Goal: Information Seeking & Learning: Learn about a topic

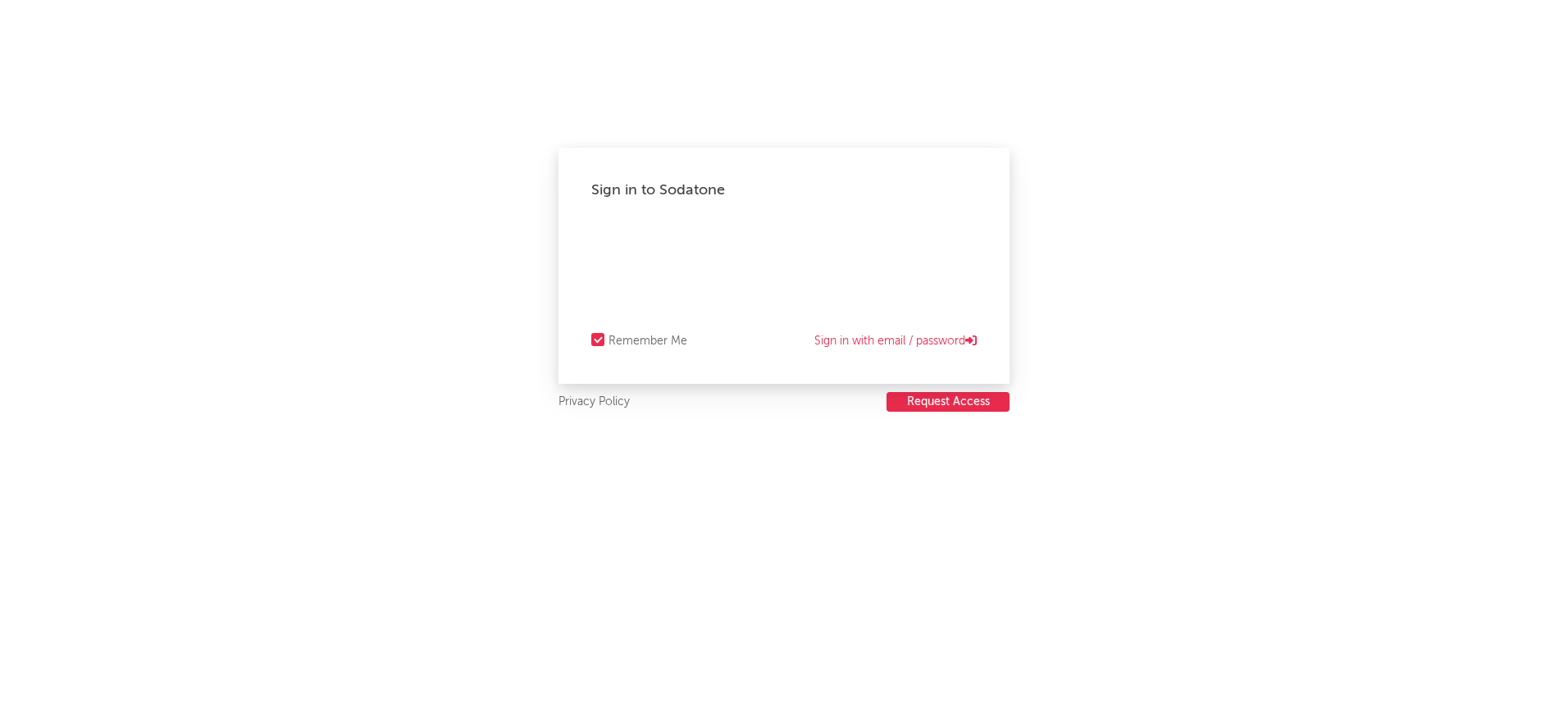
select select "recorded_music"
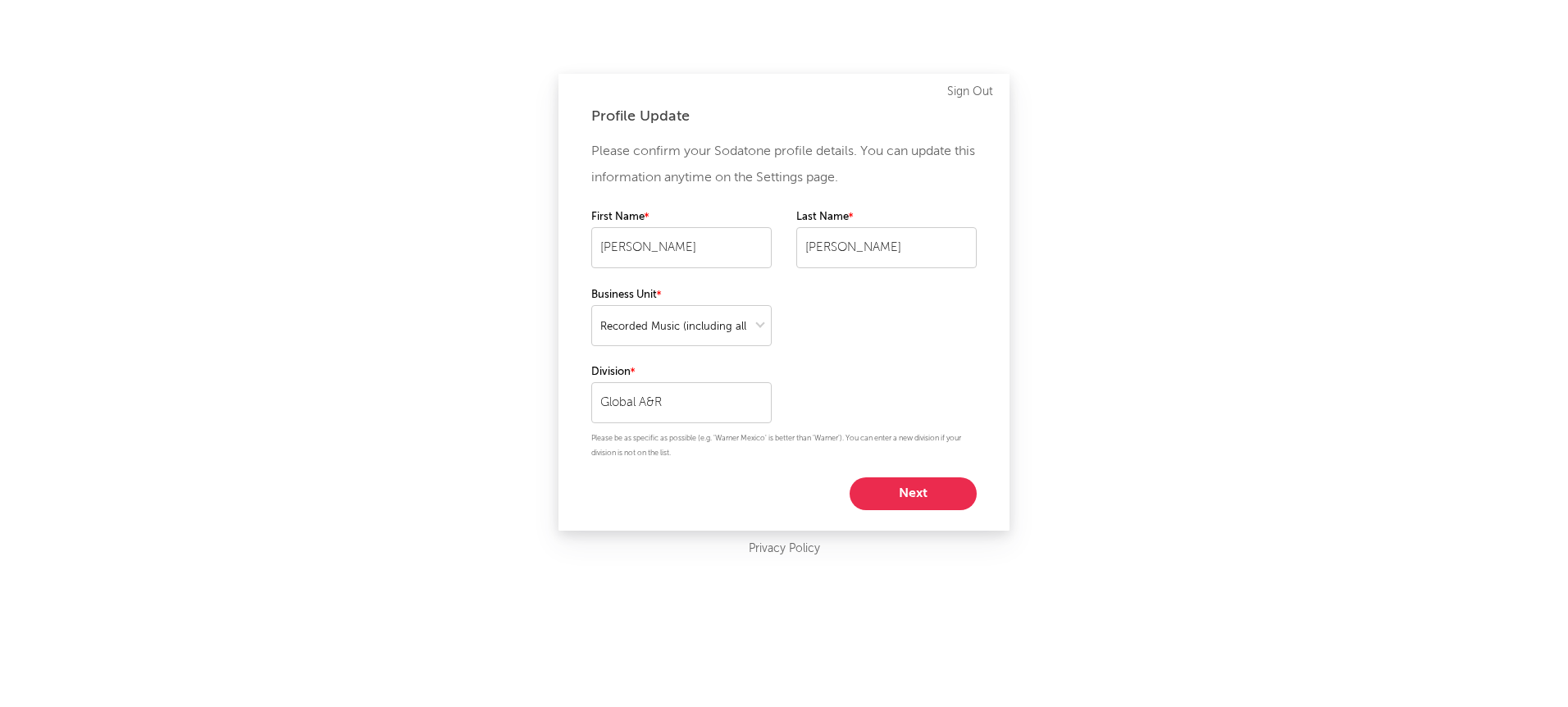
click at [900, 497] on button "Next" at bounding box center [912, 494] width 127 height 33
select select "assistant_coordinator"
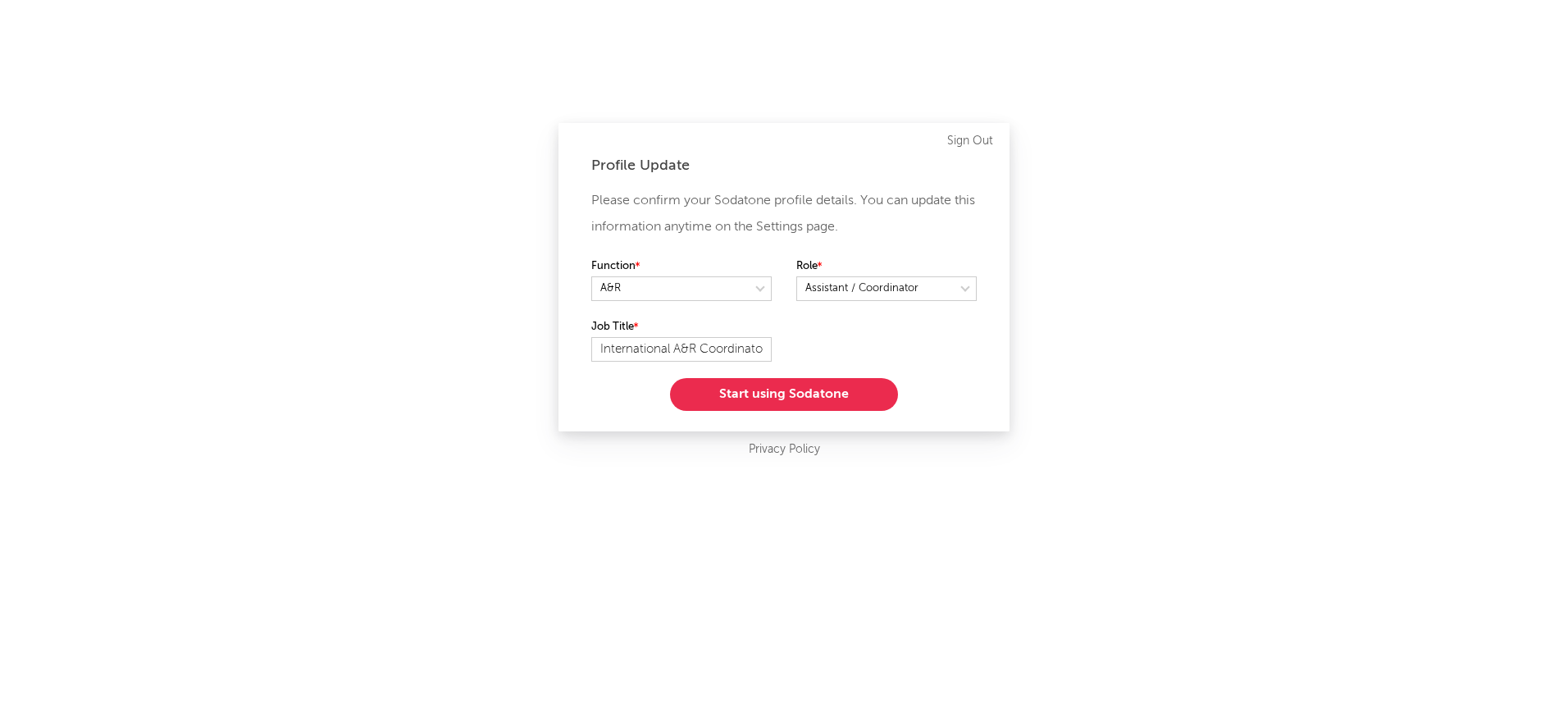
click at [726, 388] on button "Start using Sodatone" at bounding box center [784, 395] width 228 height 33
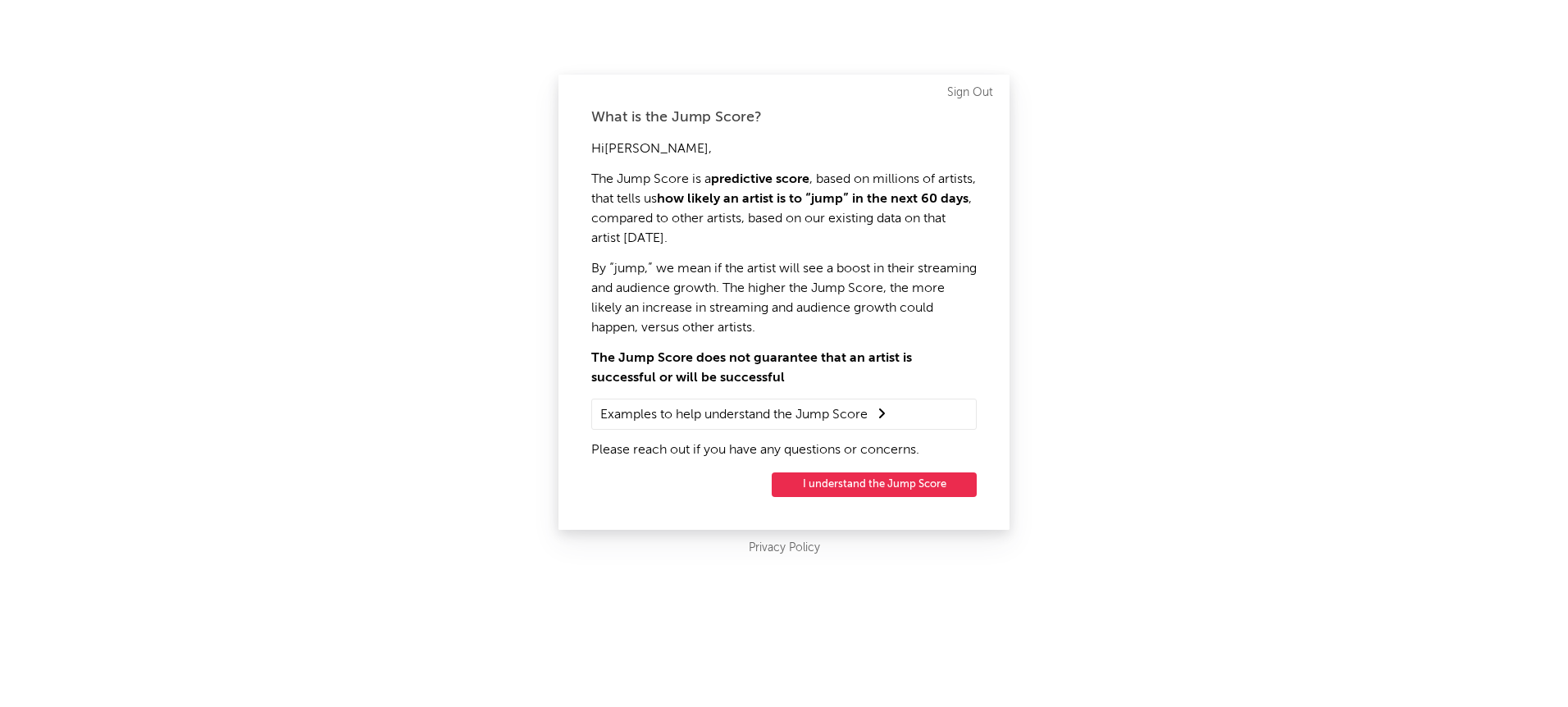
click at [909, 483] on button "I understand the Jump Score" at bounding box center [874, 484] width 205 height 25
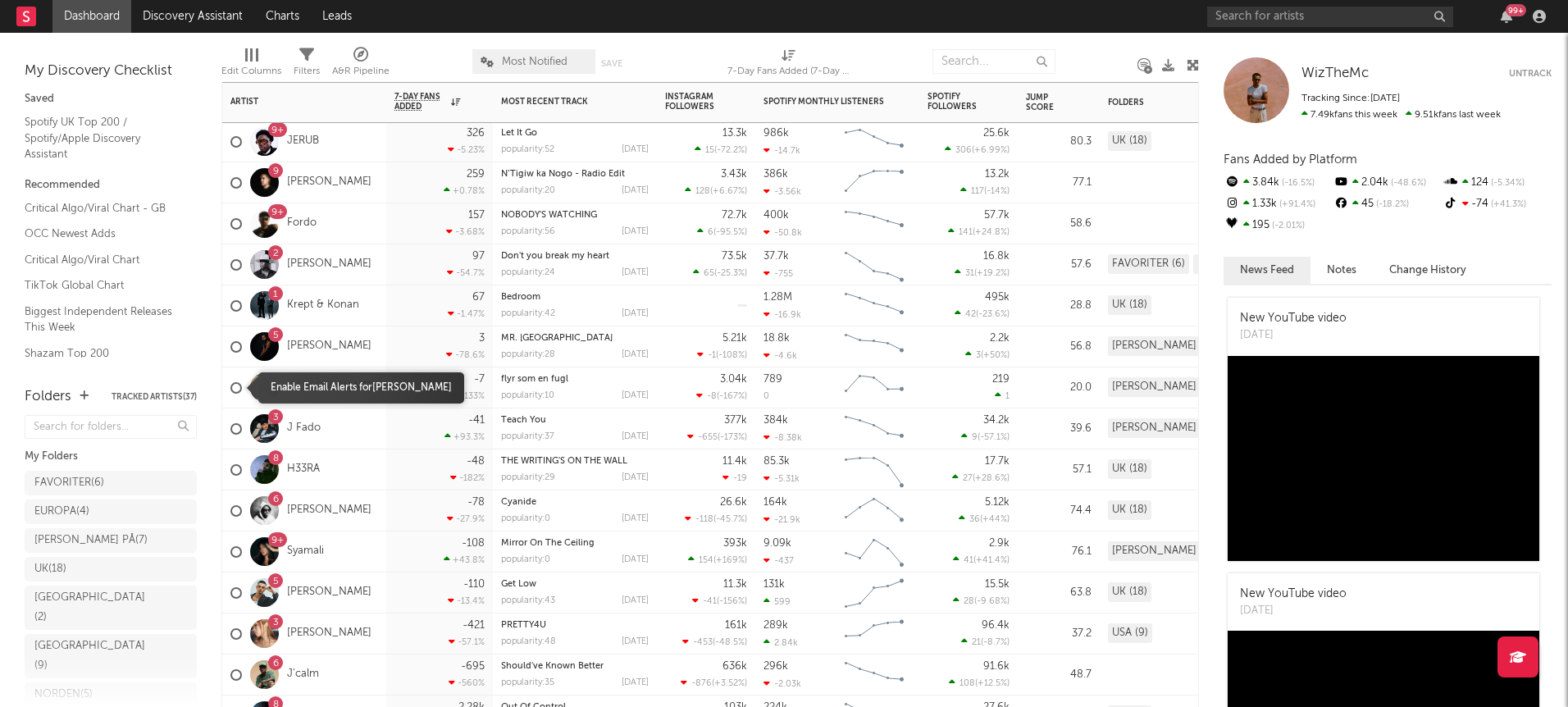
click at [236, 389] on div at bounding box center [236, 388] width 11 height 11
click at [230, 389] on input "checkbox" at bounding box center [230, 388] width 0 height 15
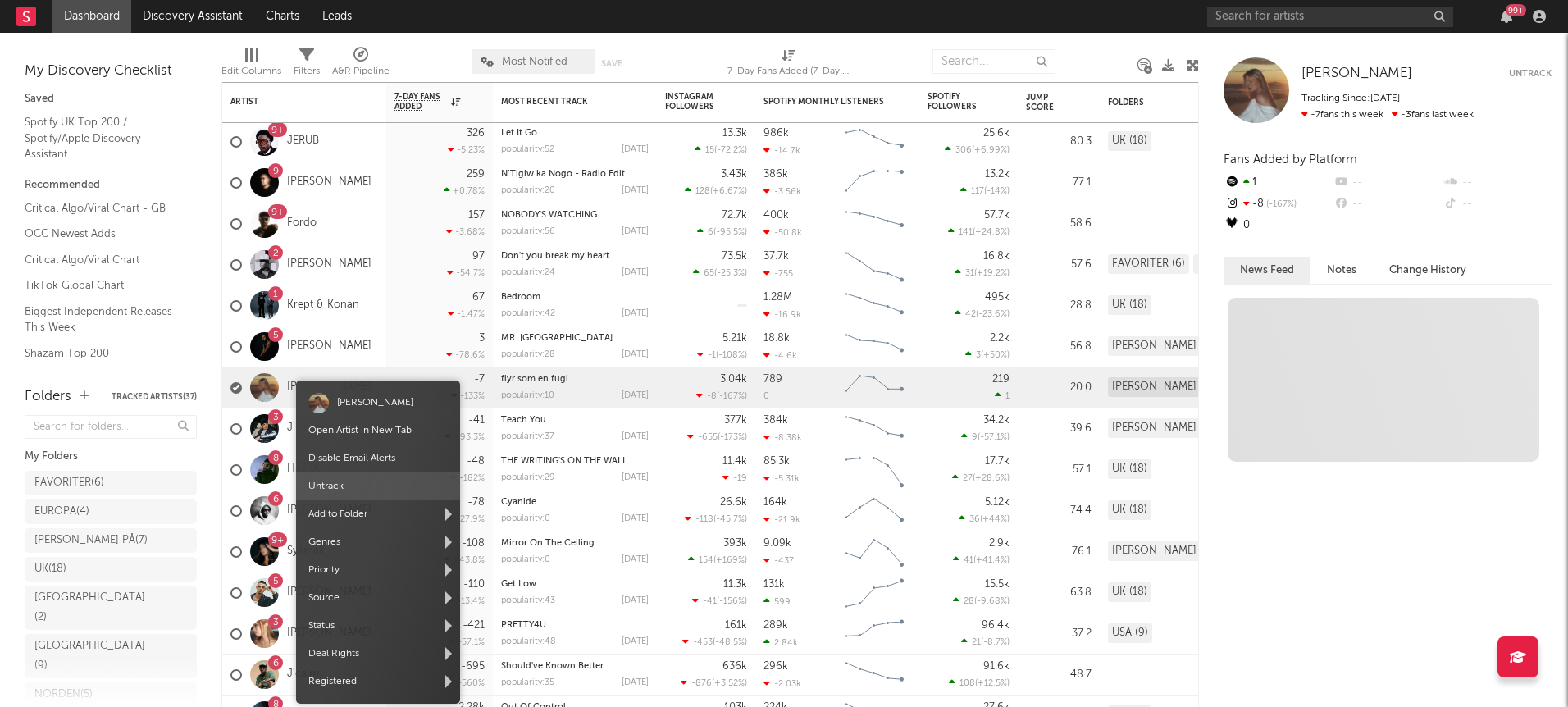
click at [351, 485] on span "Untrack" at bounding box center [378, 486] width 164 height 28
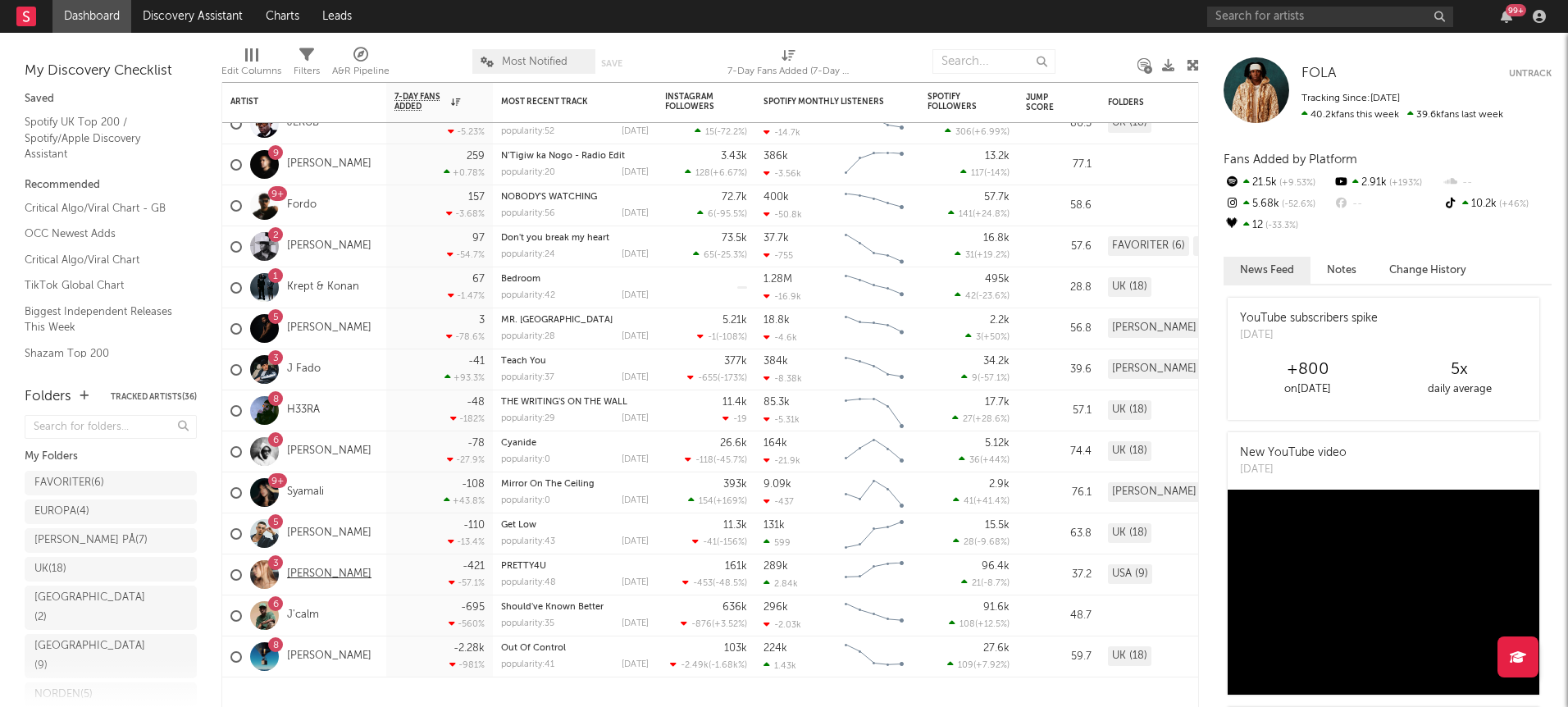
click at [322, 576] on link "[PERSON_NAME]" at bounding box center [330, 575] width 85 height 14
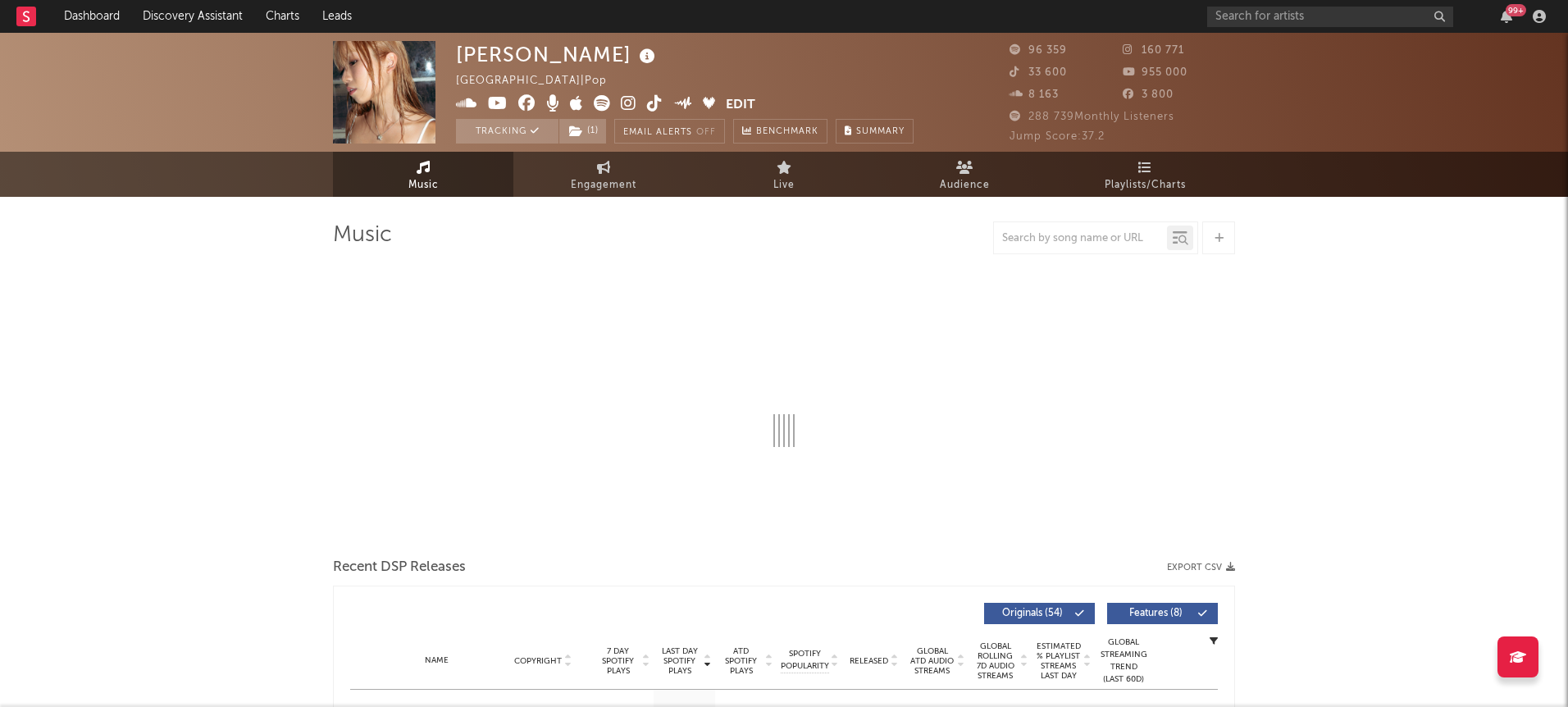
scroll to position [3, 0]
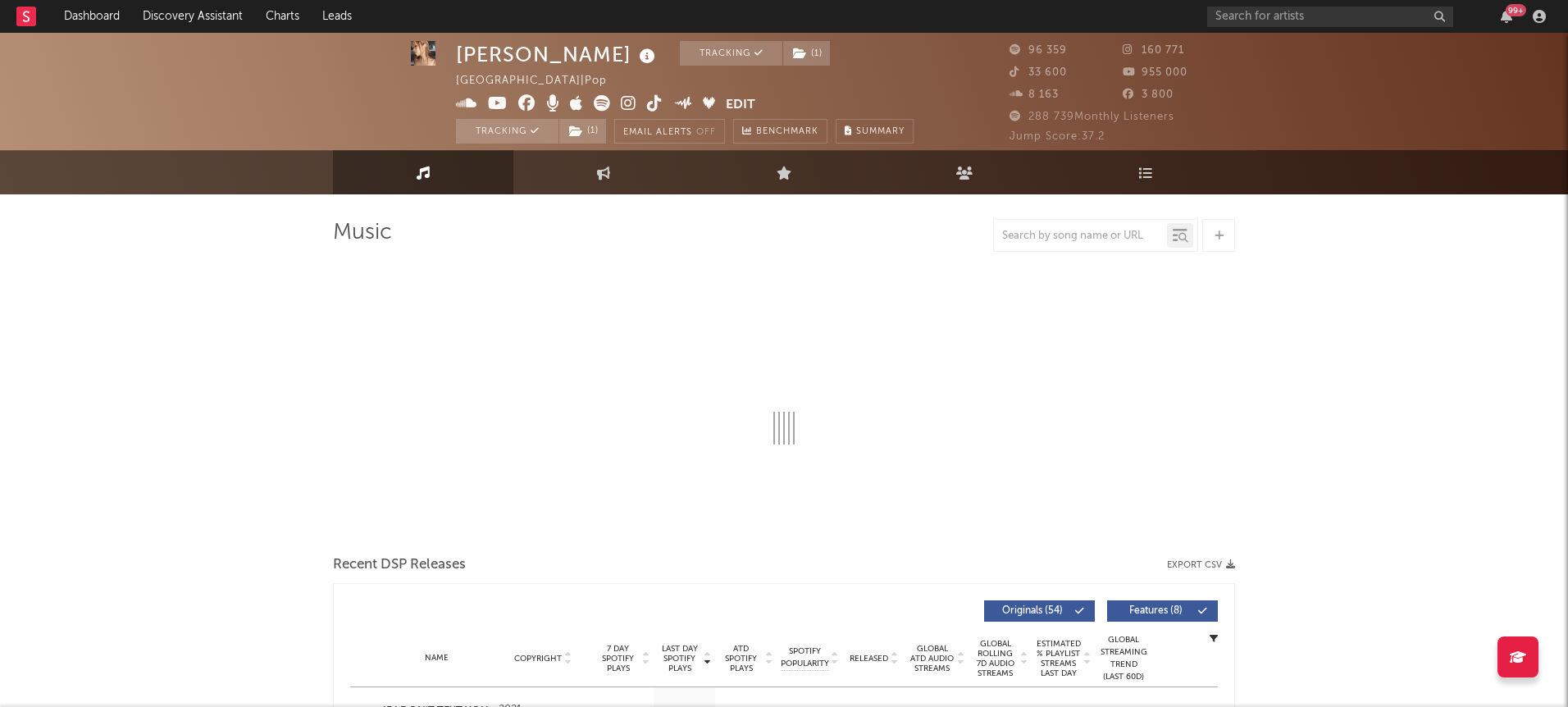
select select "6m"
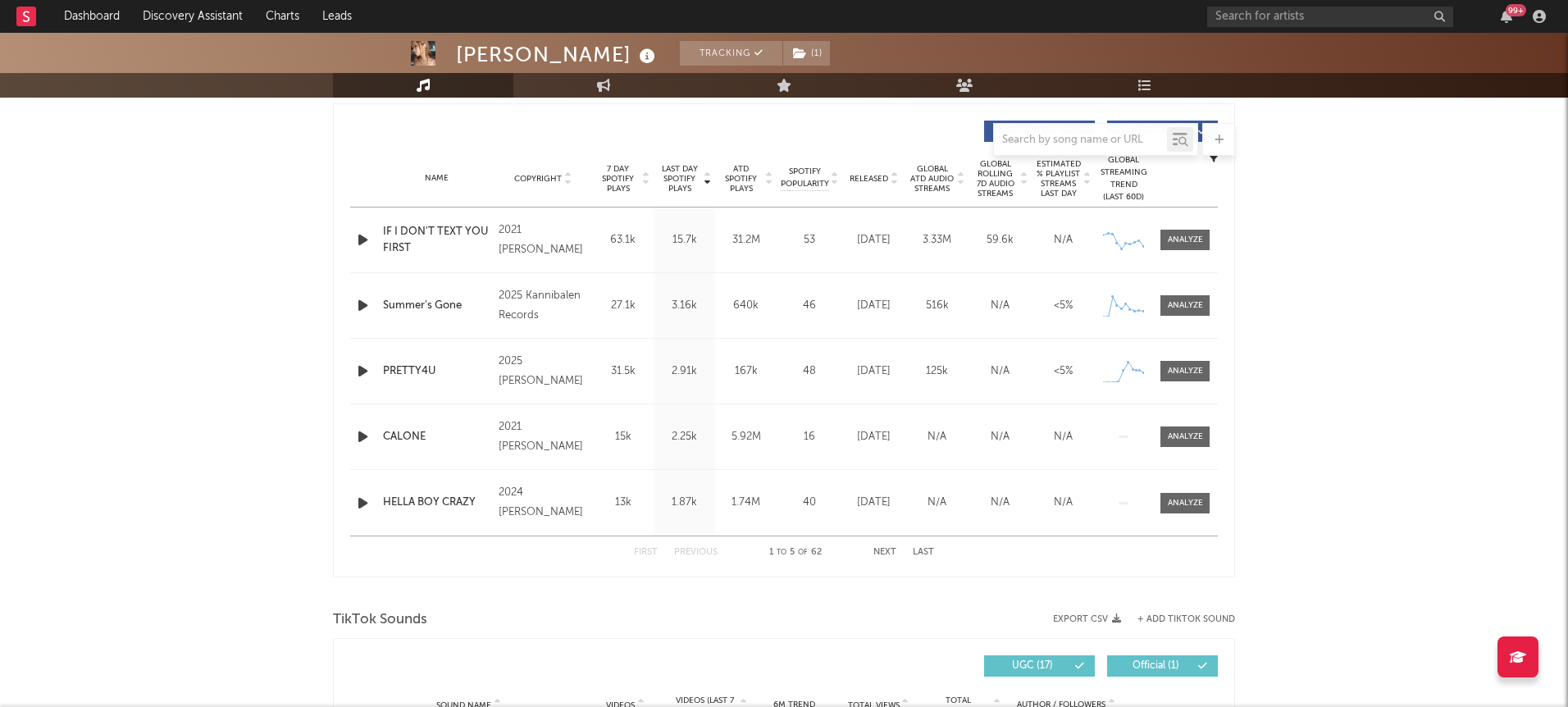
scroll to position [605, 0]
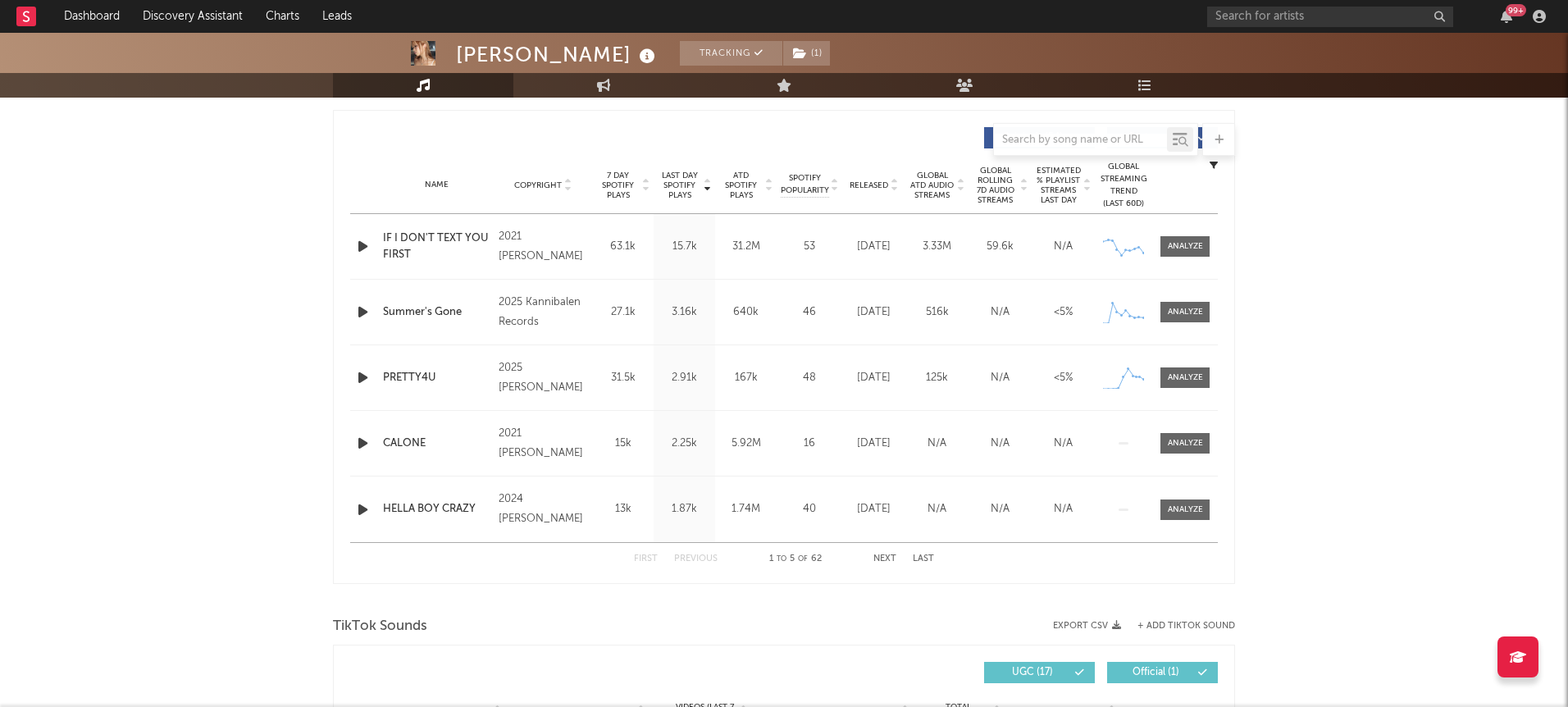
click at [387, 246] on div "IF I DON'T TEXT YOU FIRST" at bounding box center [437, 246] width 107 height 32
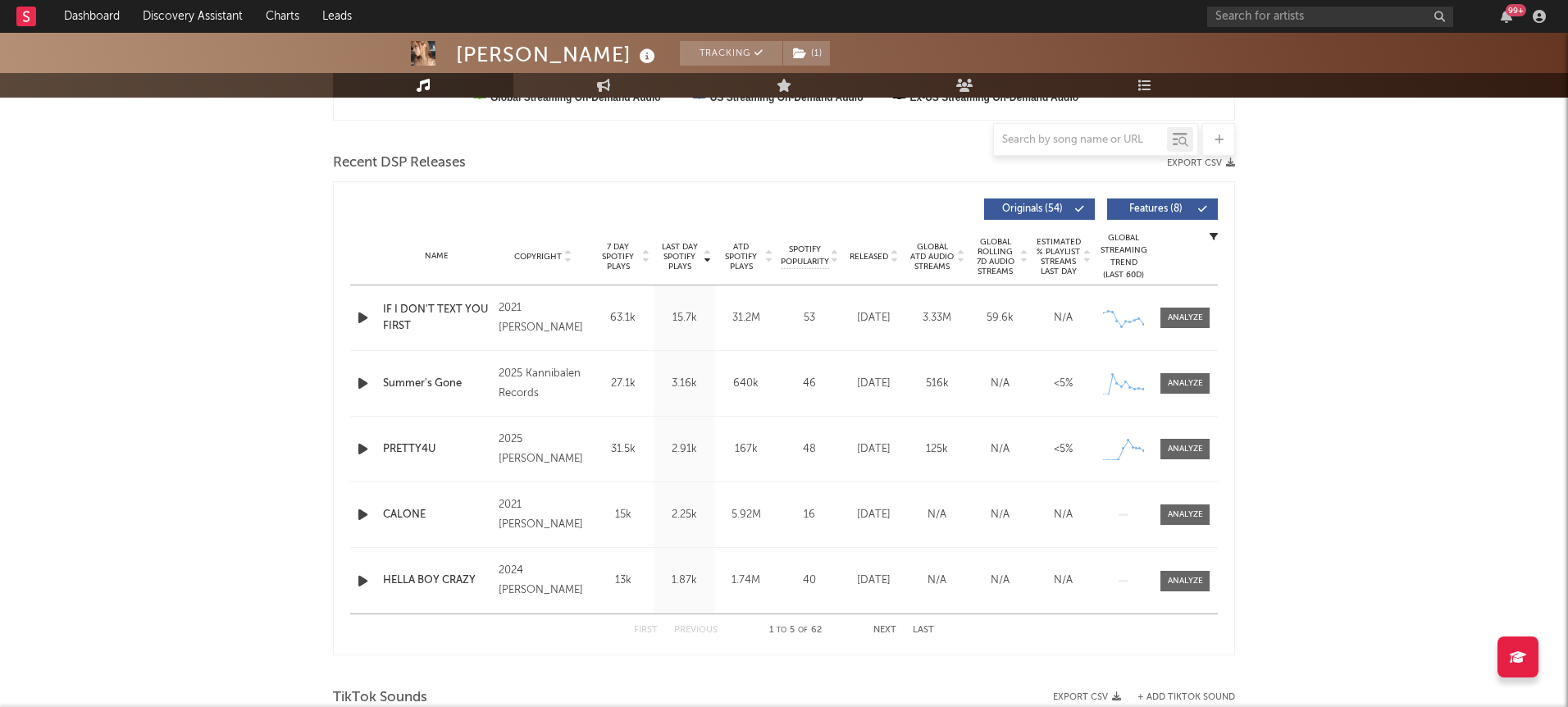
scroll to position [533, 0]
